Goal: Task Accomplishment & Management: Manage account settings

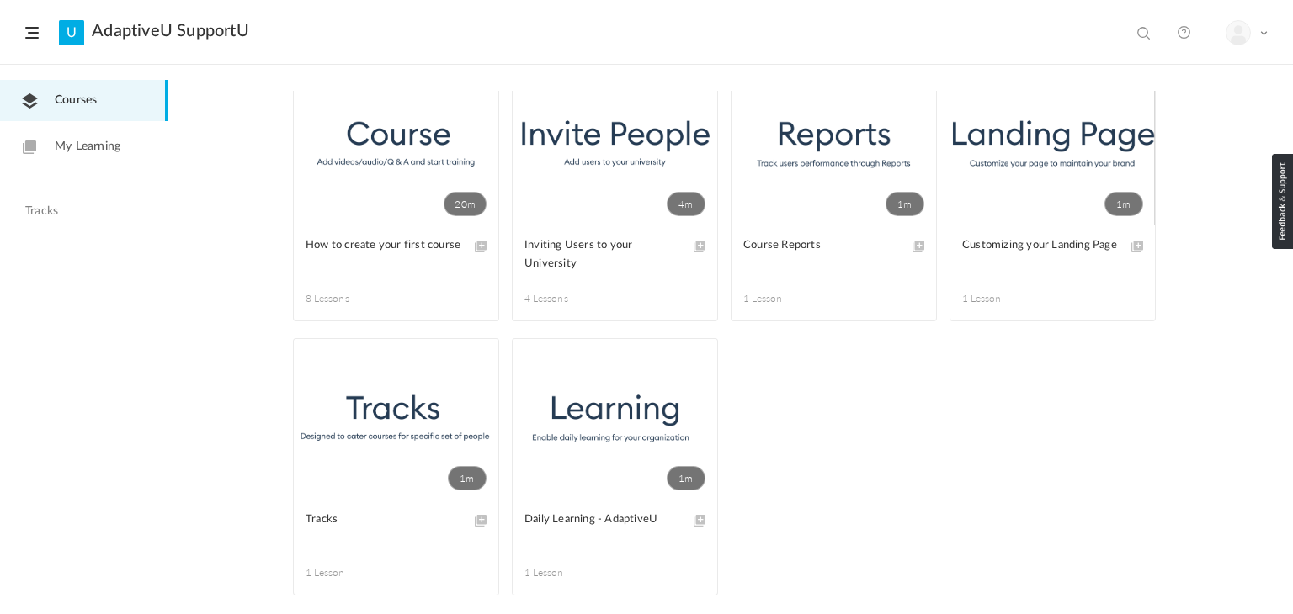
scroll to position [41, 0]
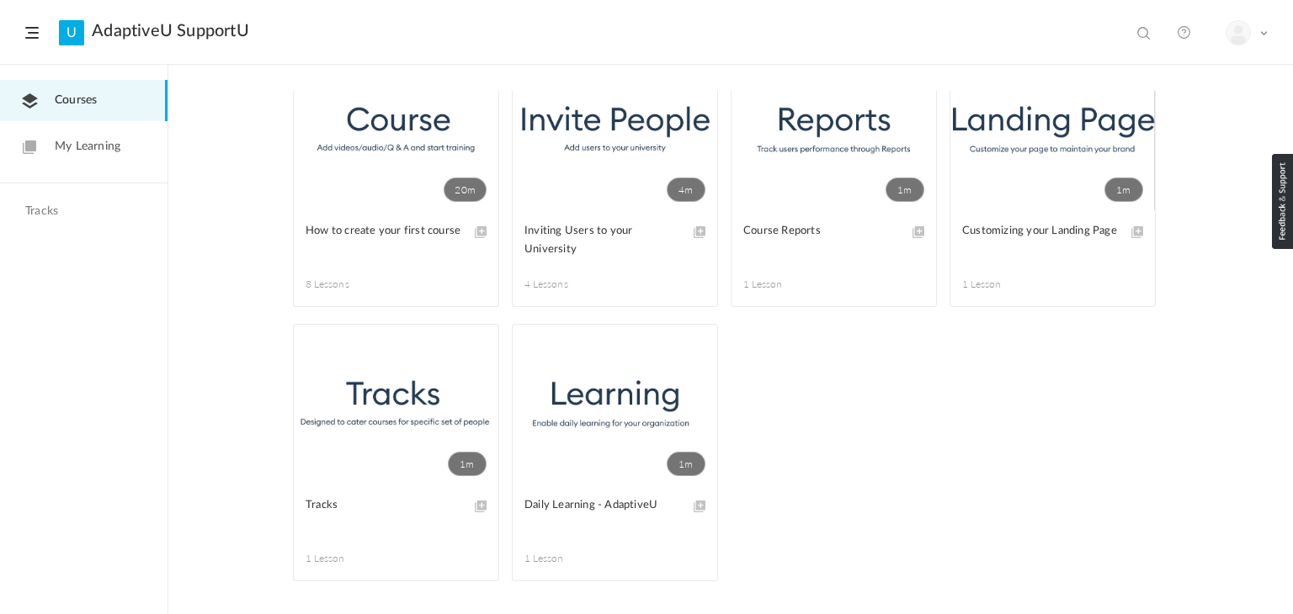
click at [76, 152] on span "My Learning" at bounding box center [88, 147] width 66 height 18
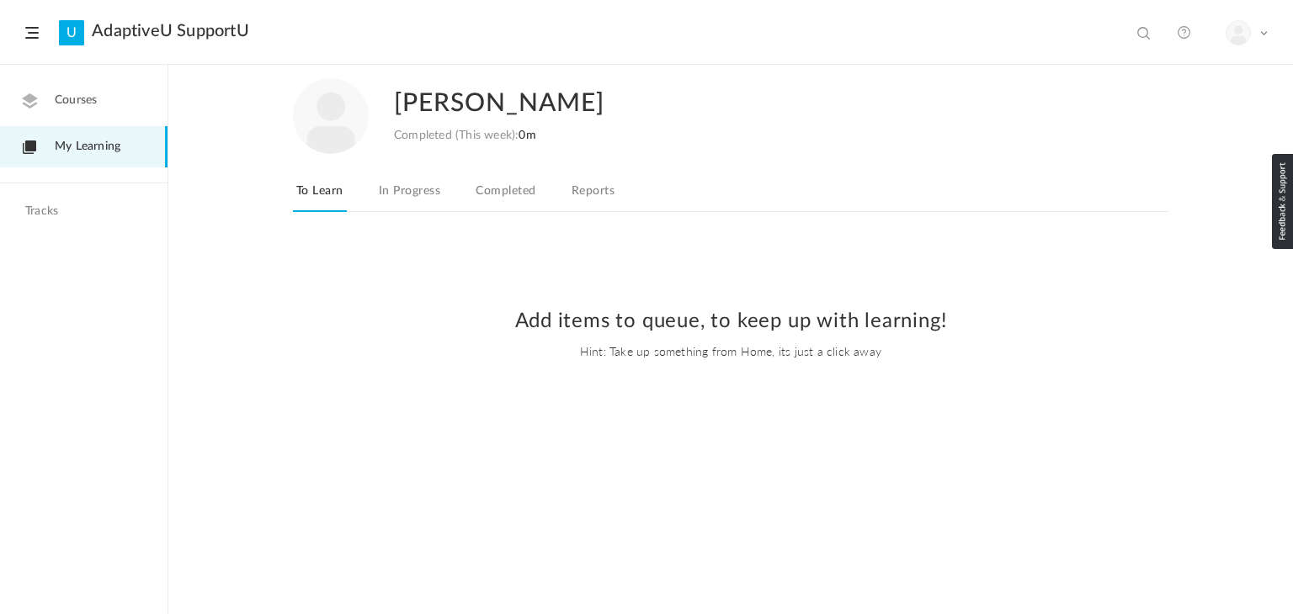
click at [61, 99] on span "Courses" at bounding box center [76, 101] width 42 height 18
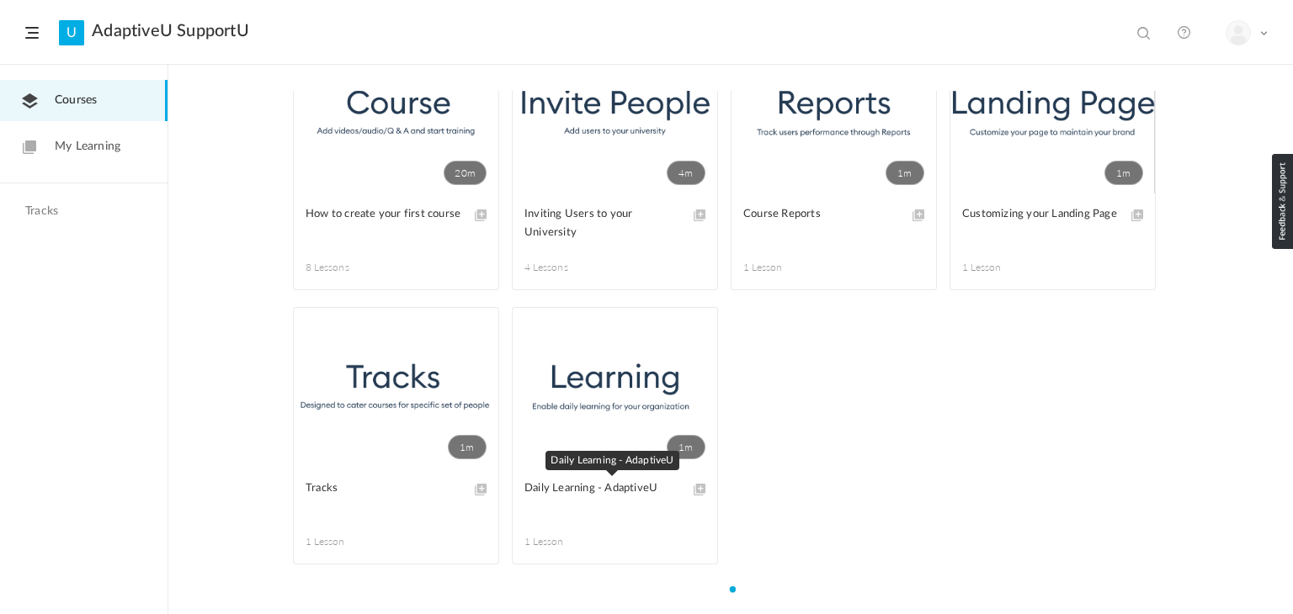
scroll to position [41, 0]
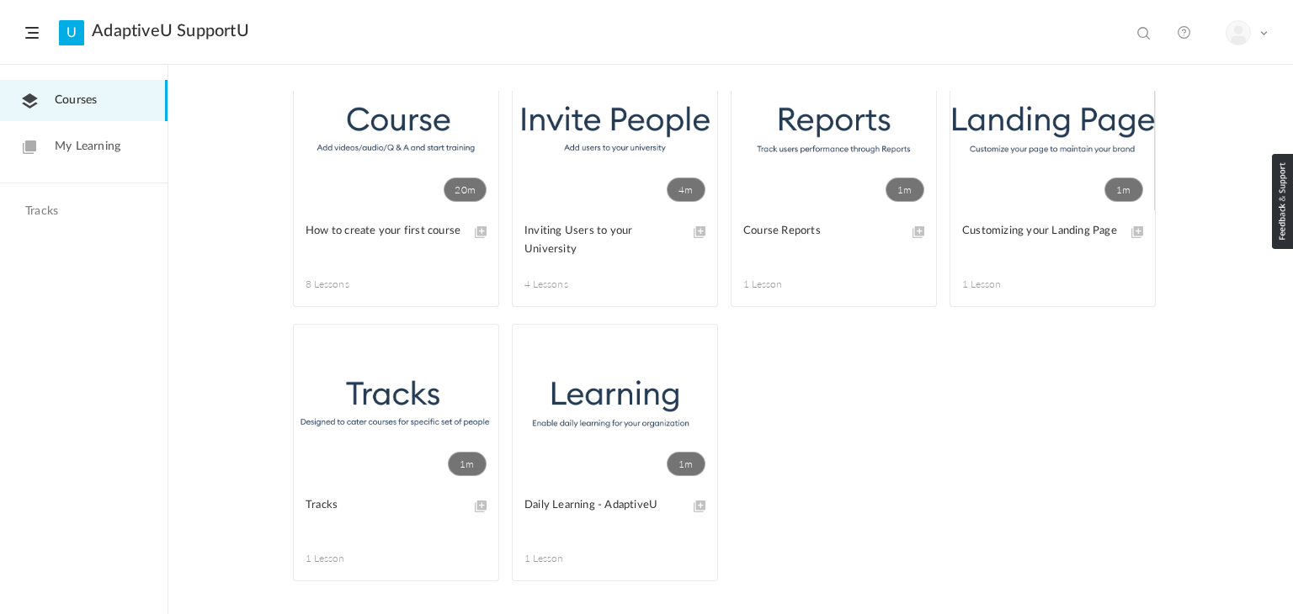
click at [35, 39] on header "U AdaptiveU SupportU View all No results My Profile Logout" at bounding box center [646, 32] width 1293 height 65
click at [37, 210] on h4 "Tracks" at bounding box center [81, 212] width 113 height 14
click at [86, 139] on span "My Learning" at bounding box center [88, 147] width 66 height 18
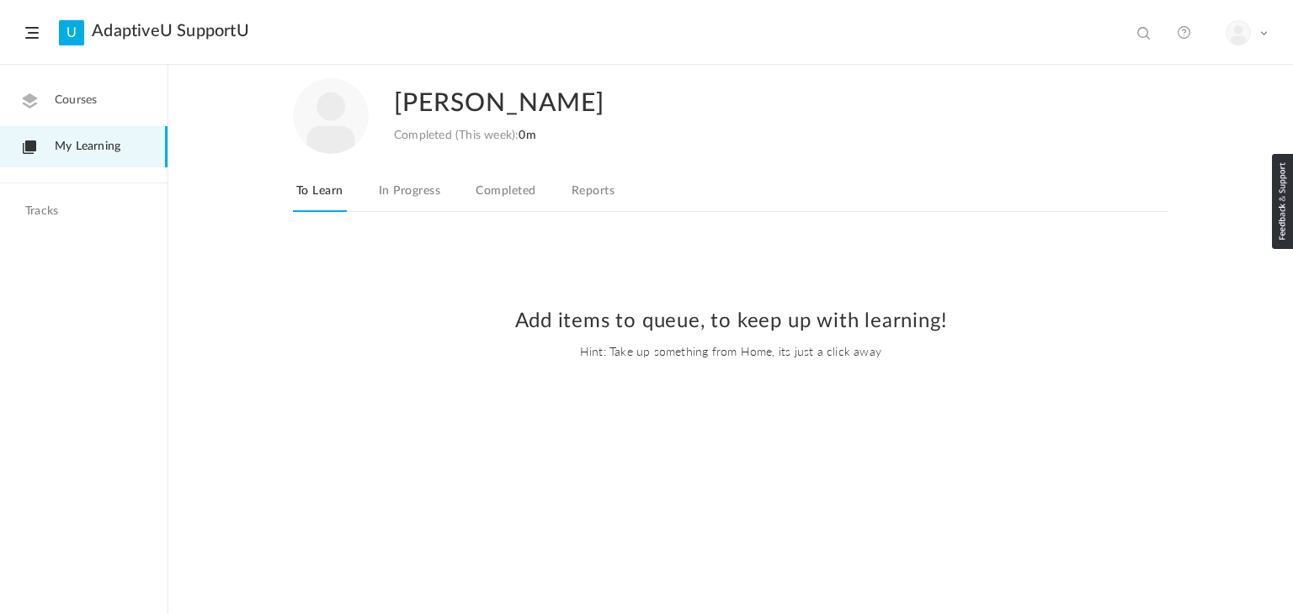
click at [1153, 29] on div "View all No results" at bounding box center [1145, 29] width 42 height 27
click at [1146, 29] on span at bounding box center [1145, 34] width 17 height 17
type input "tbri"
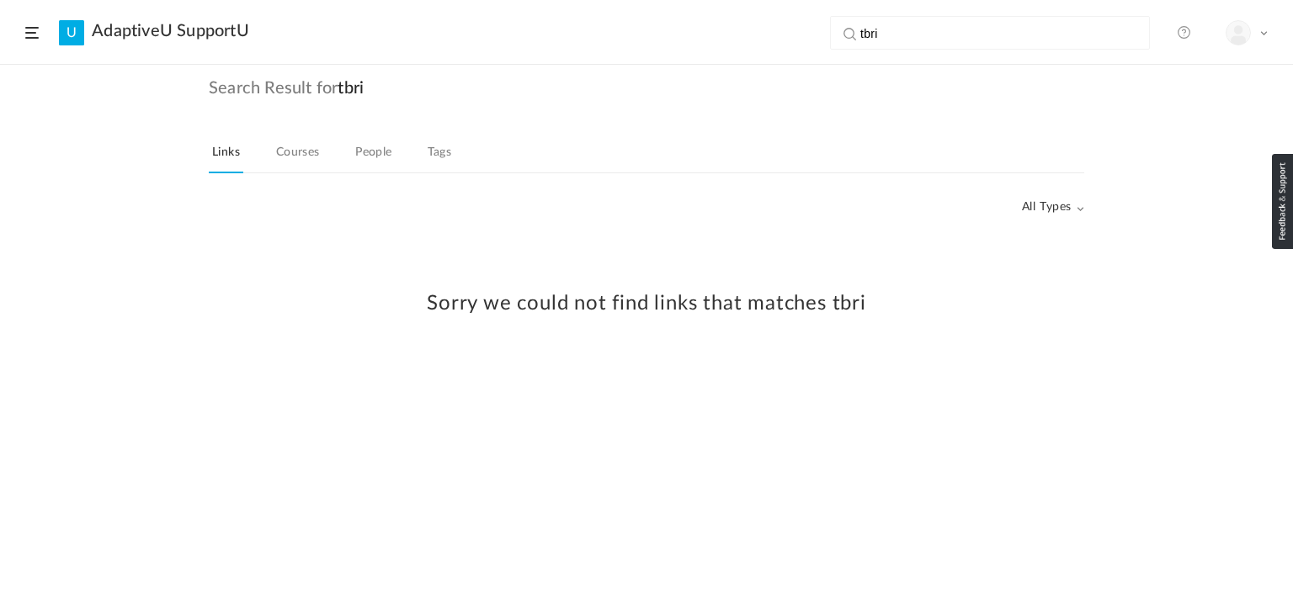
click at [71, 32] on link "U" at bounding box center [71, 32] width 25 height 25
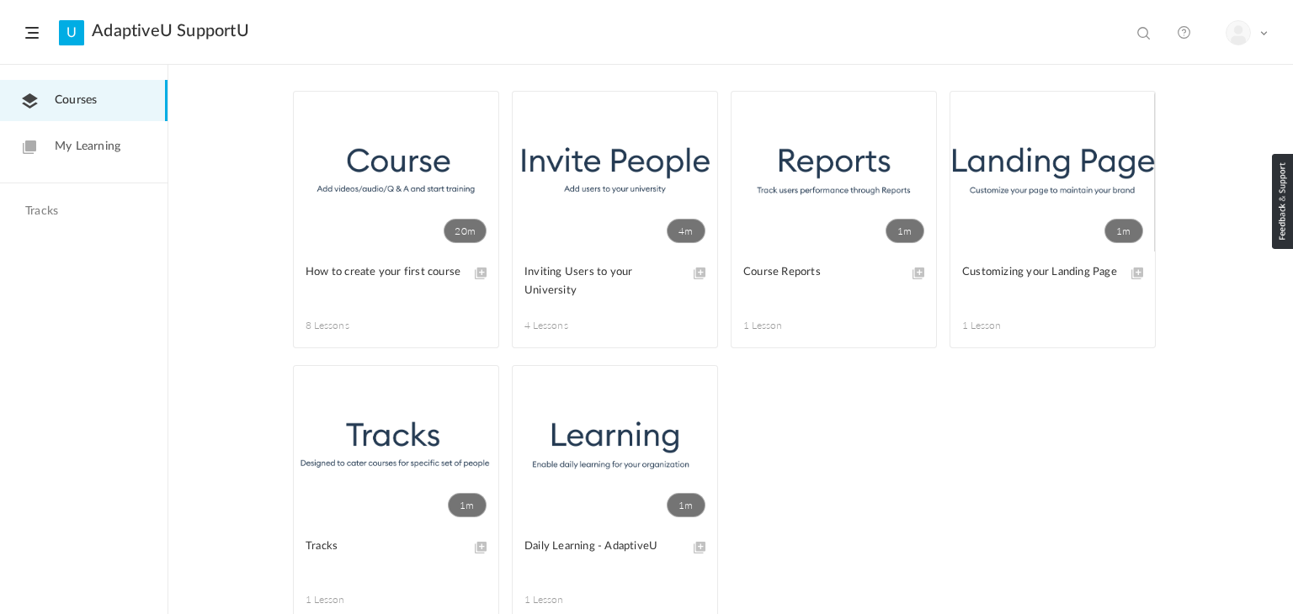
click at [395, 164] on link "20m" at bounding box center [396, 172] width 205 height 160
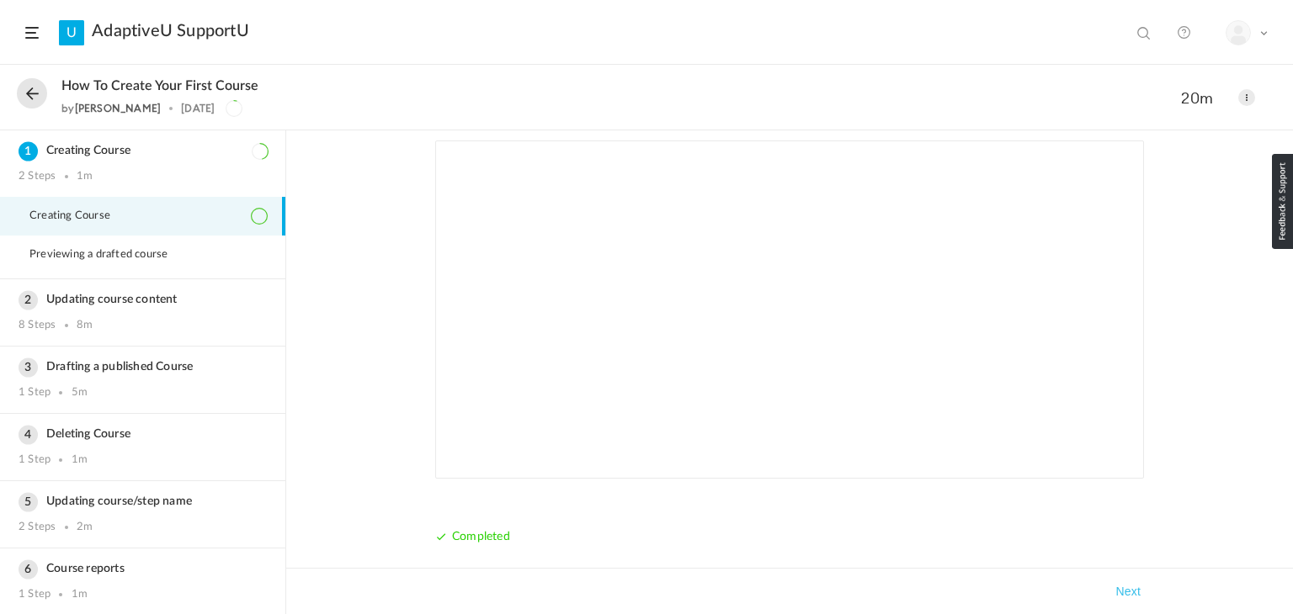
scroll to position [28, 0]
click at [30, 94] on button at bounding box center [32, 93] width 30 height 30
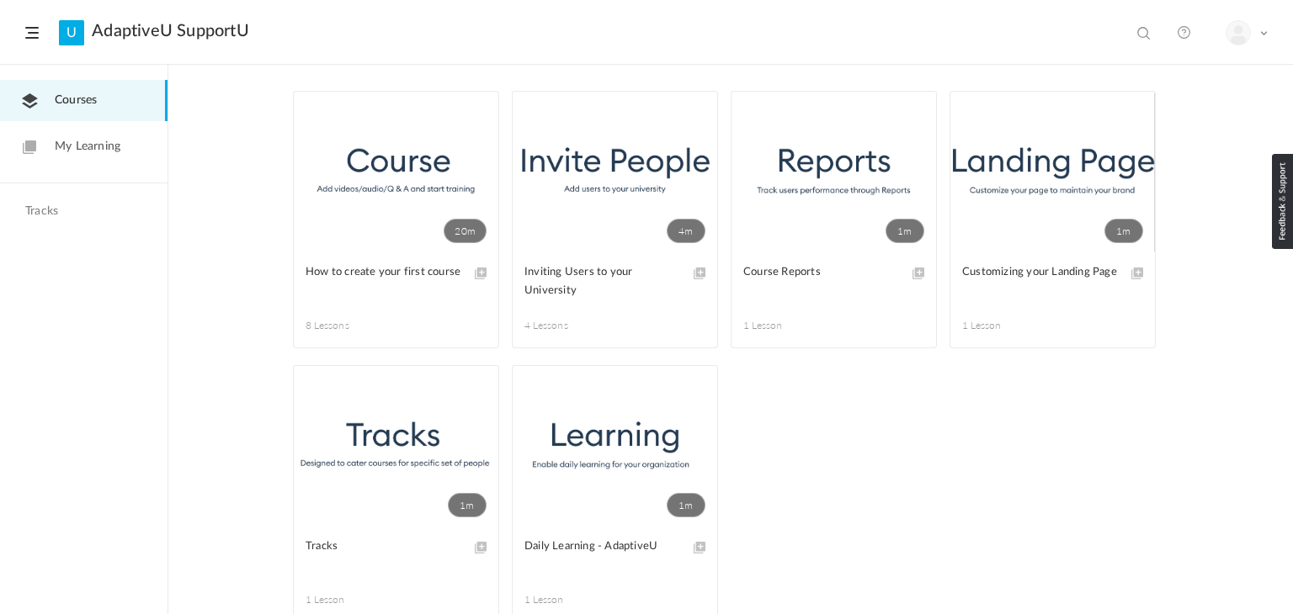
click at [78, 148] on span "My Learning" at bounding box center [88, 147] width 66 height 18
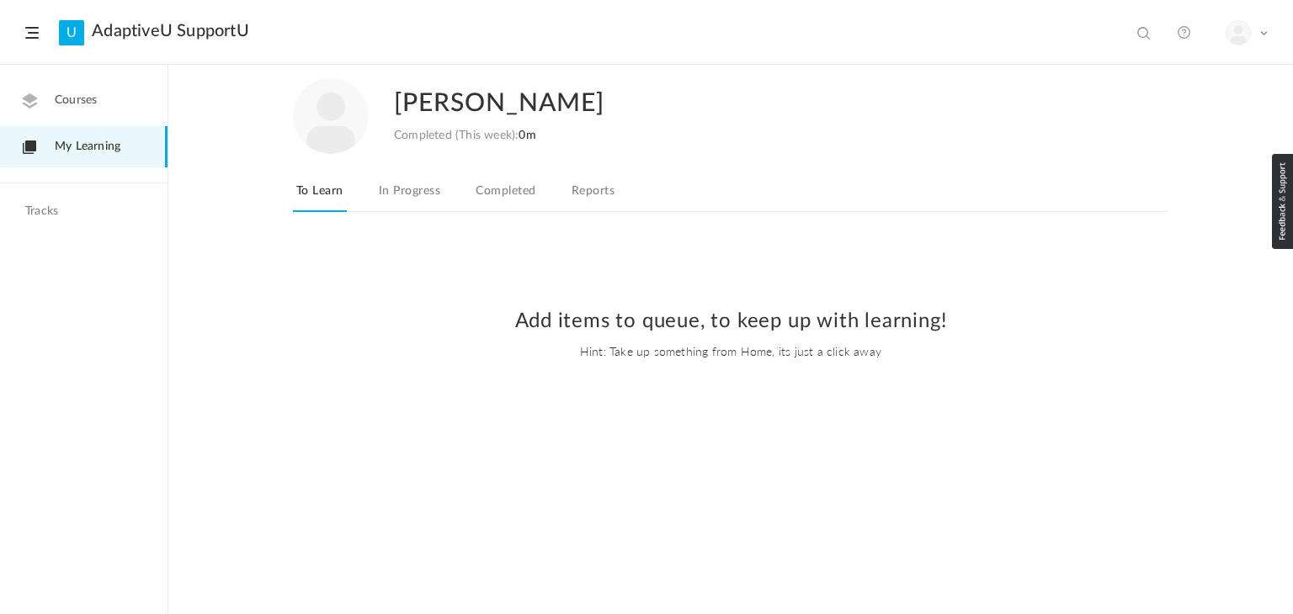
click at [417, 194] on link "In Progress" at bounding box center [409, 196] width 68 height 32
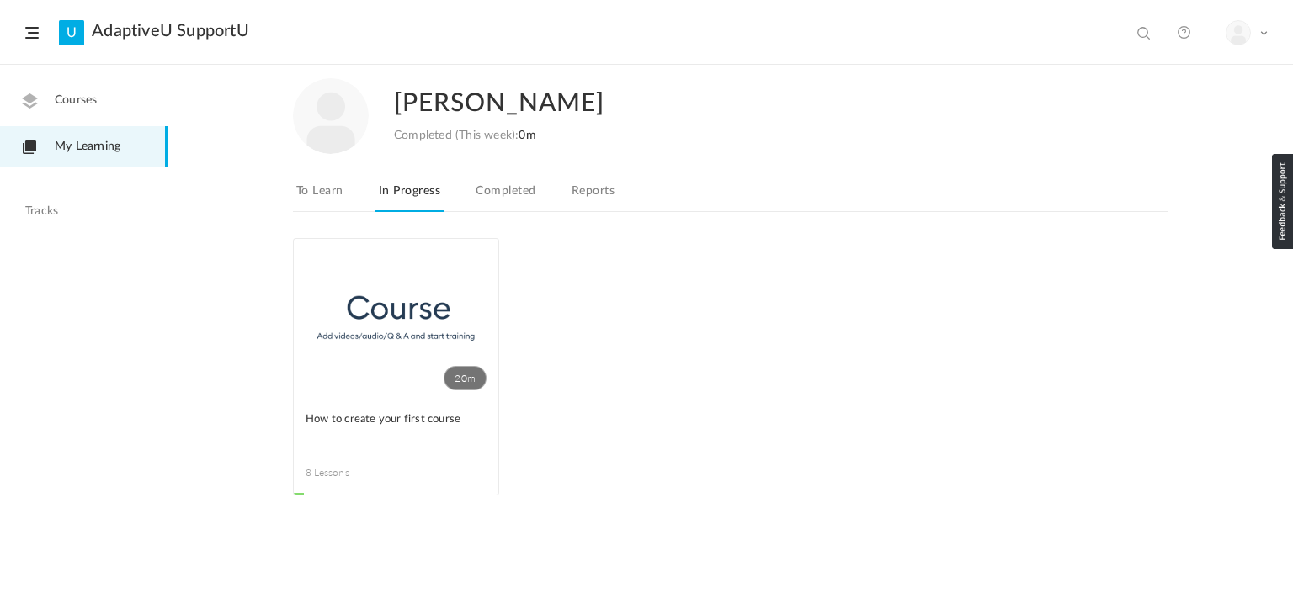
click at [479, 183] on link "Completed" at bounding box center [505, 196] width 66 height 32
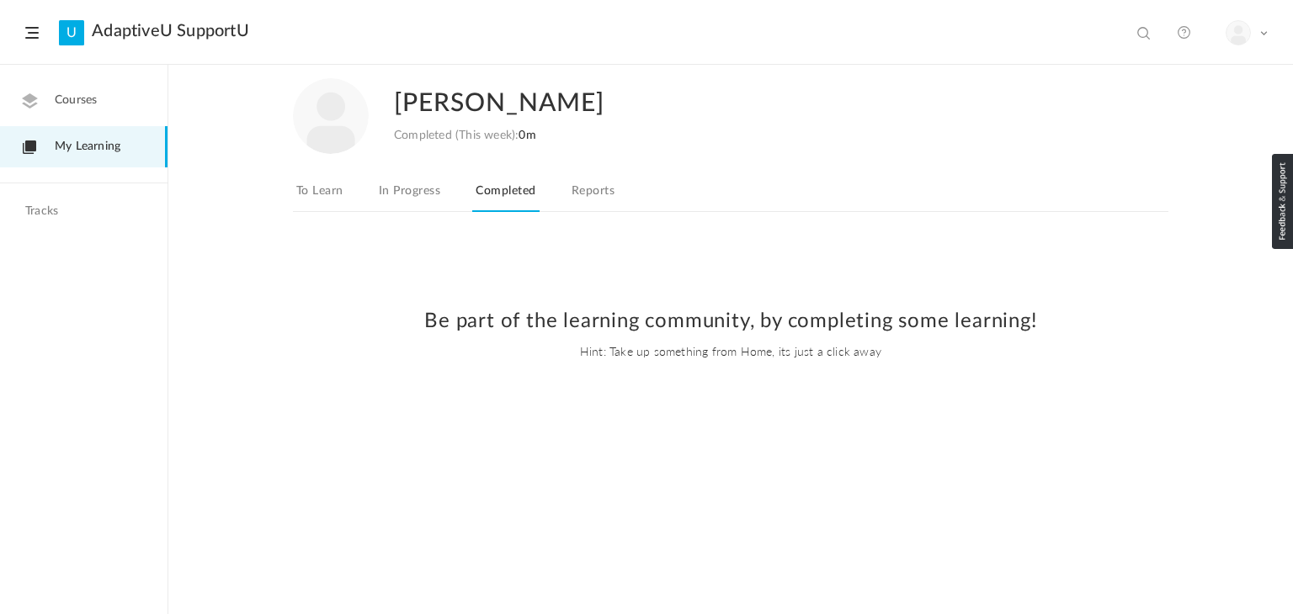
click at [575, 198] on link "Reports" at bounding box center [593, 196] width 50 height 32
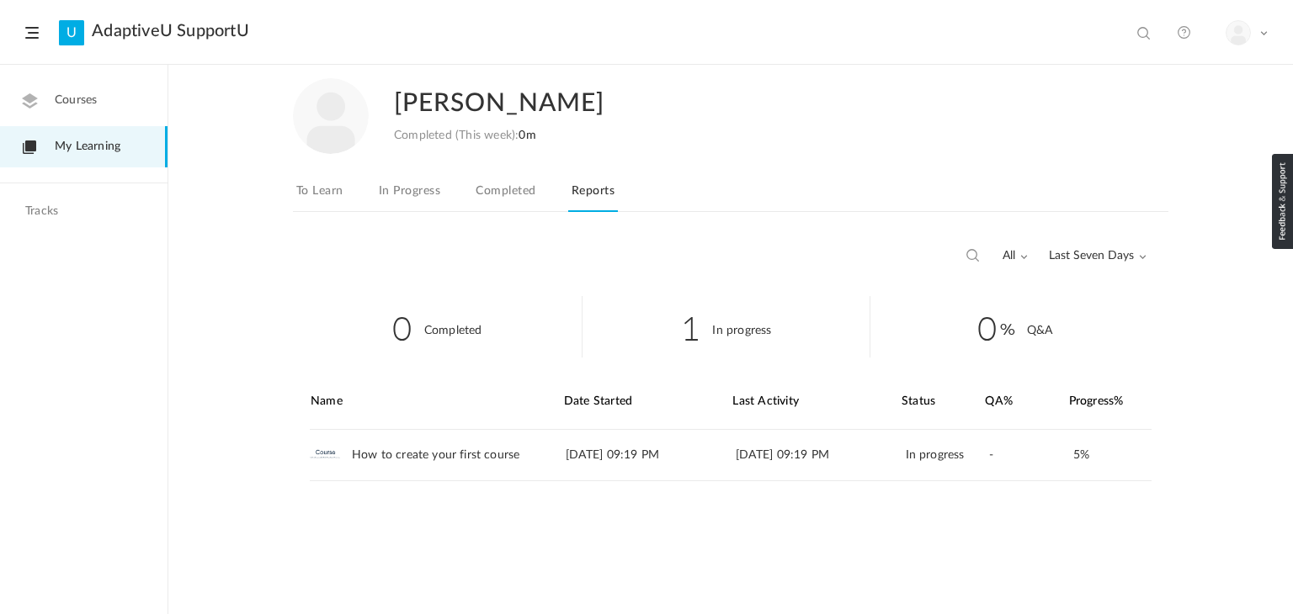
click at [293, 189] on link "To Learn" at bounding box center [320, 196] width 54 height 32
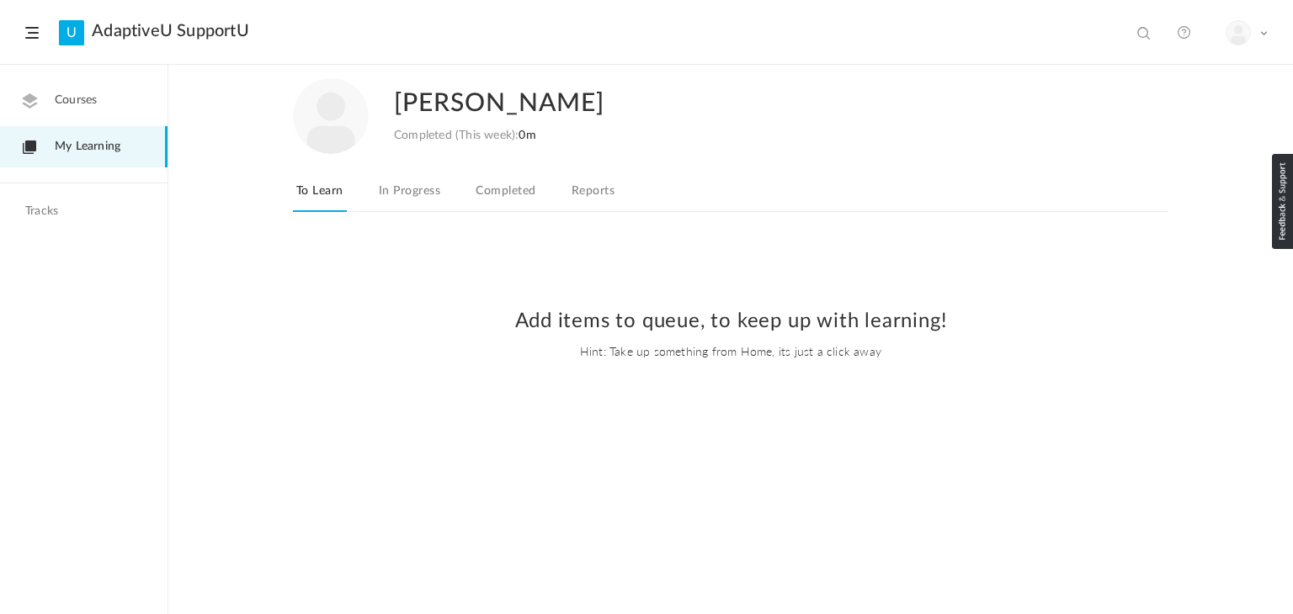
click at [170, 35] on link "AdaptiveU SupportU" at bounding box center [170, 31] width 157 height 20
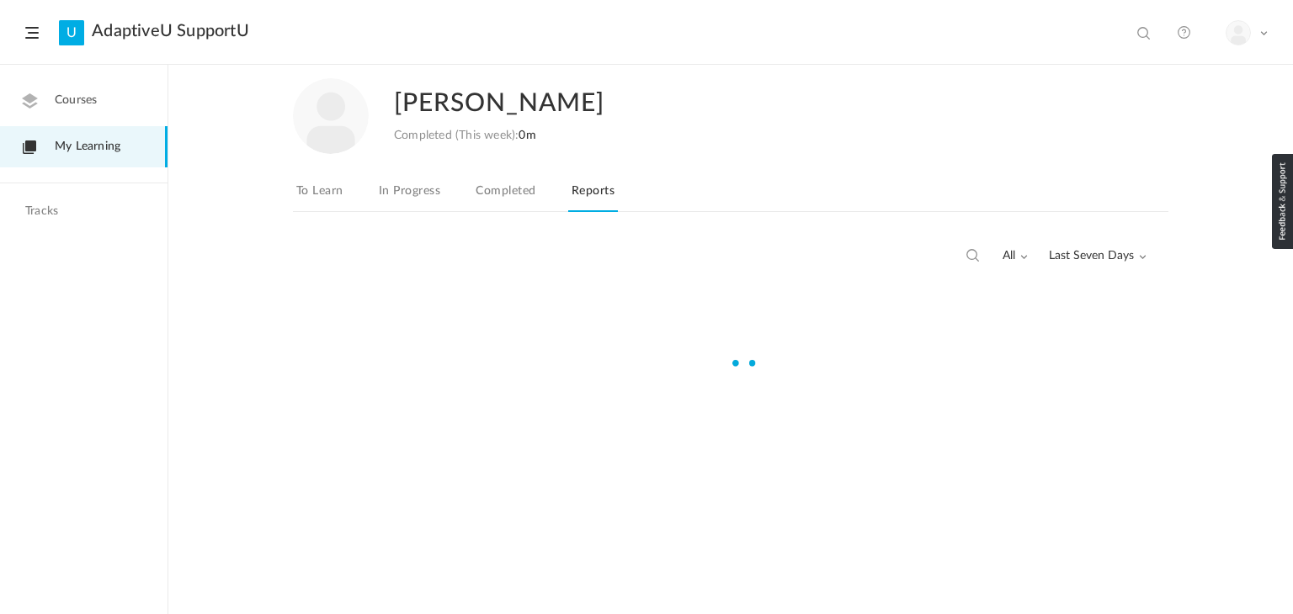
click at [1240, 25] on img at bounding box center [1238, 33] width 24 height 24
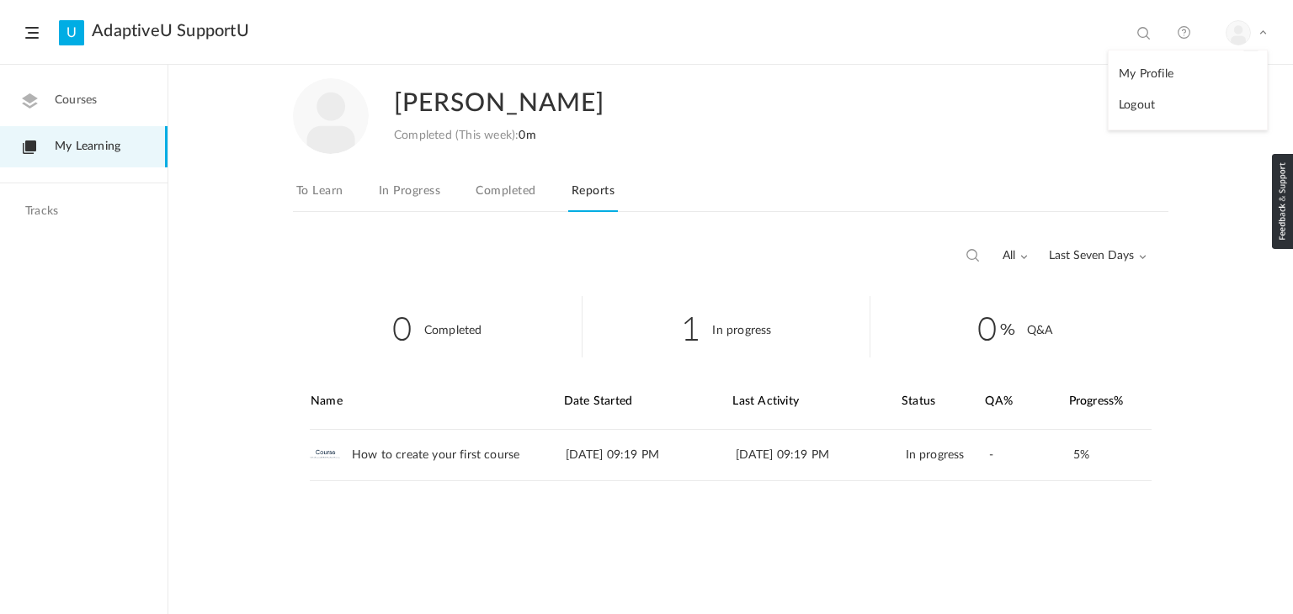
click at [1124, 72] on link "My Profile" at bounding box center [1187, 74] width 158 height 31
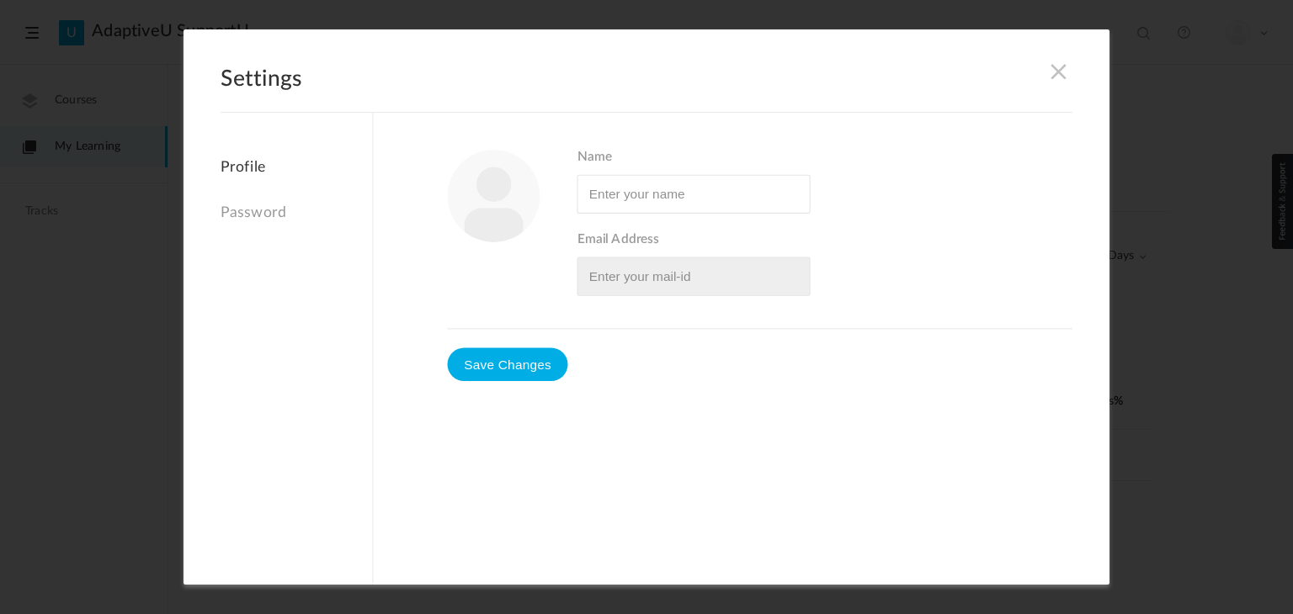
type input "Moshae Maddox Fobbs"
type input "moshae@nightlight.org"
click at [1052, 68] on span at bounding box center [1058, 71] width 19 height 19
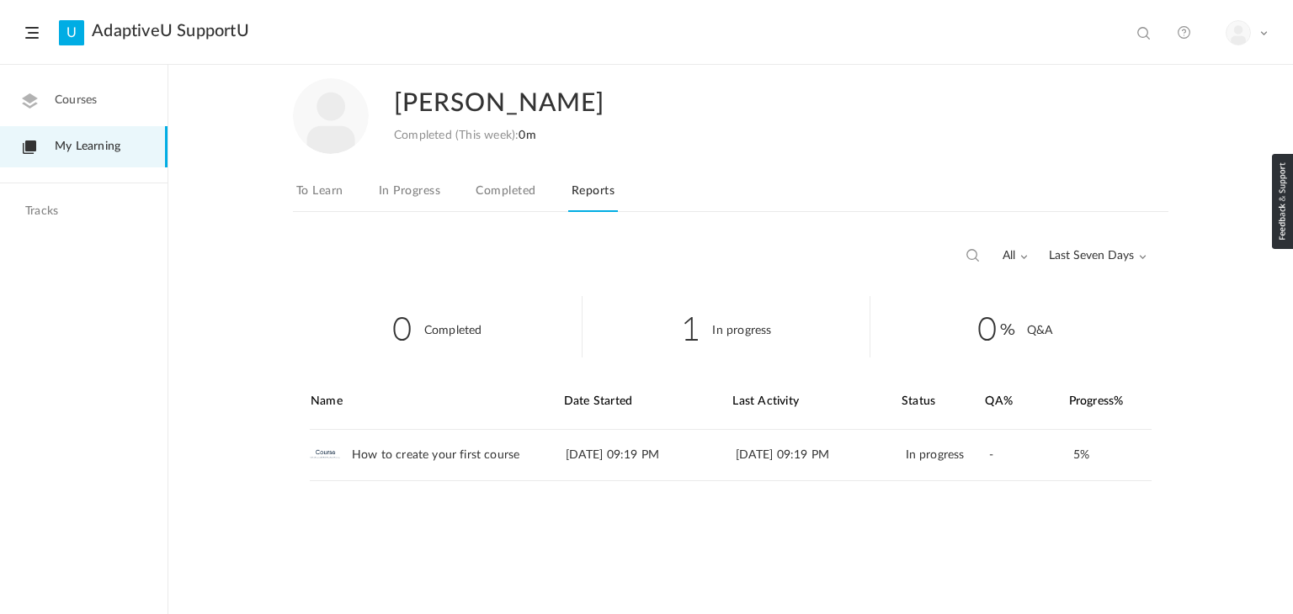
click at [1237, 45] on figure at bounding box center [1237, 32] width 25 height 25
click at [1148, 110] on link "Logout" at bounding box center [1187, 105] width 158 height 31
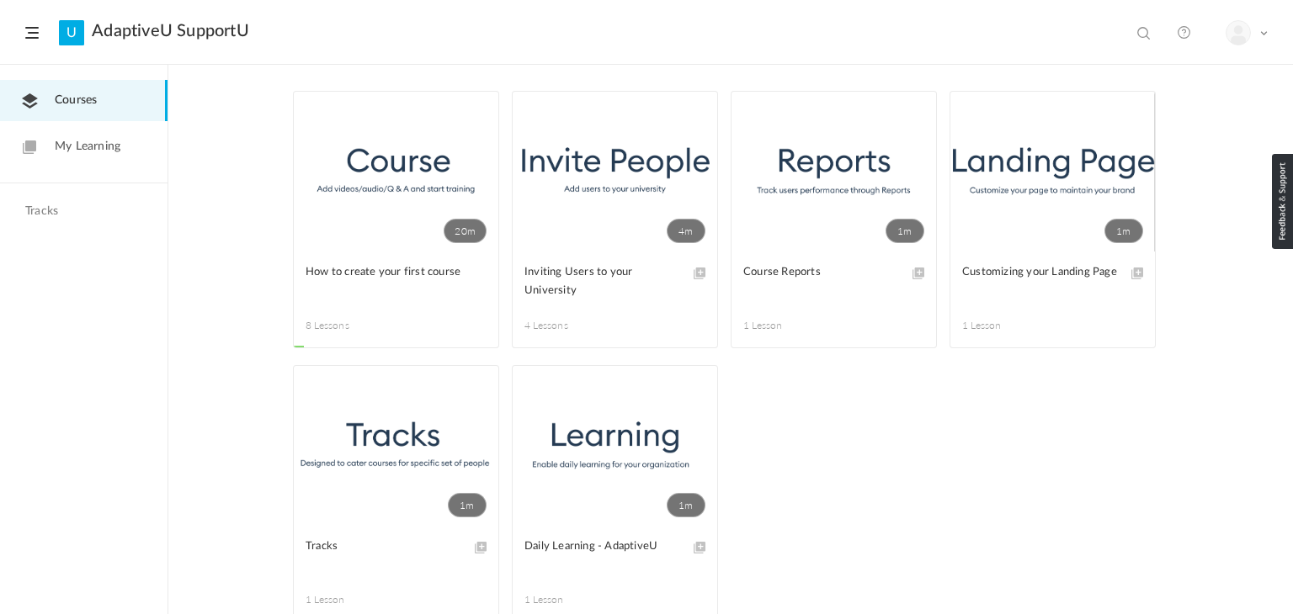
click at [1244, 21] on figure at bounding box center [1237, 32] width 25 height 25
click at [1148, 105] on link "Logout" at bounding box center [1187, 105] width 158 height 31
